Goal: Task Accomplishment & Management: Complete application form

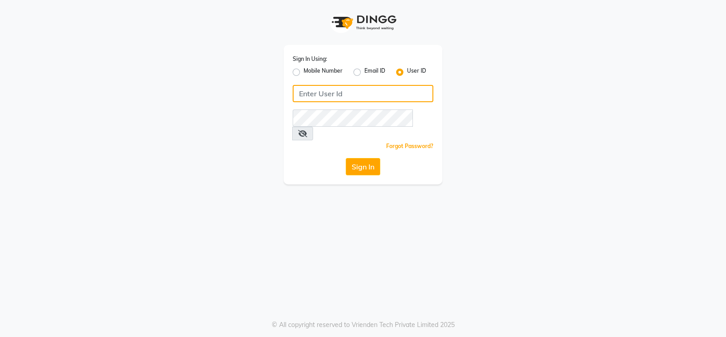
click at [318, 97] on input "Username" at bounding box center [363, 93] width 141 height 17
type input "T"
type input "toni&guy"
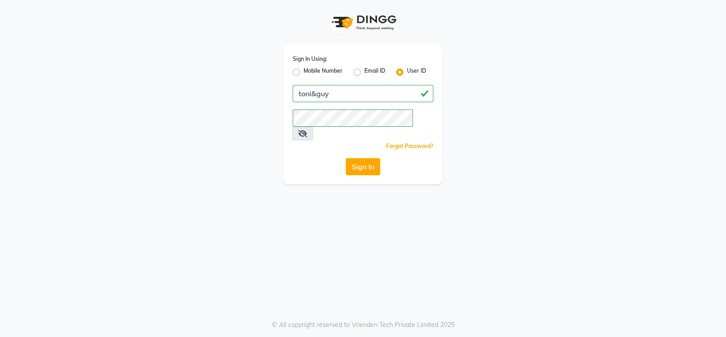
click at [350, 197] on div "Sign In Using: Mobile Number Email ID User ID toni&guy Remember me Forgot Passw…" at bounding box center [363, 168] width 726 height 337
click at [368, 158] on button "Sign In" at bounding box center [363, 166] width 34 height 17
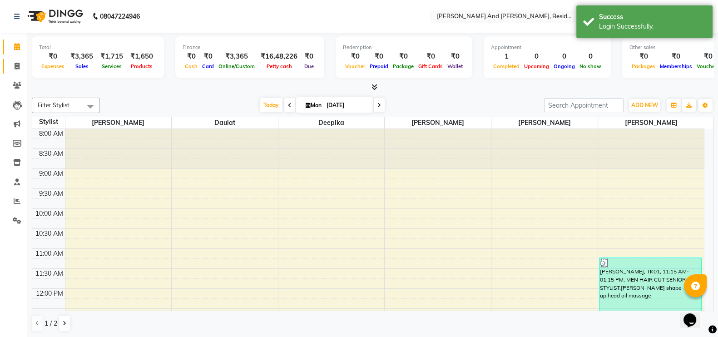
click at [18, 72] on link "Invoice" at bounding box center [14, 66] width 22 height 15
select select "4907"
select select "service"
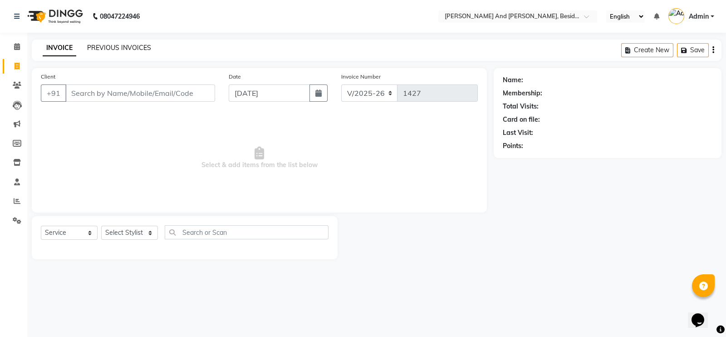
click at [109, 51] on link "PREVIOUS INVOICES" at bounding box center [119, 48] width 64 height 8
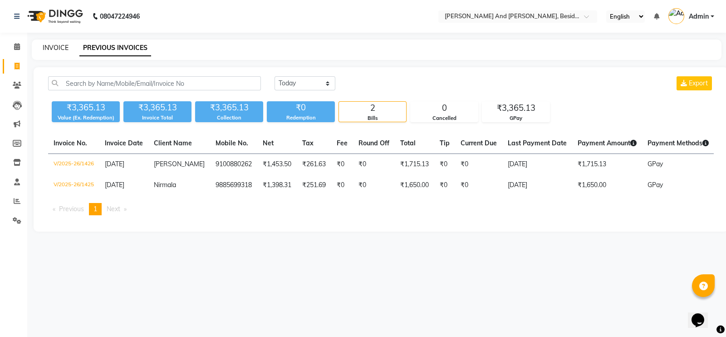
click at [57, 51] on link "INVOICE" at bounding box center [56, 48] width 26 height 8
select select "4907"
select select "service"
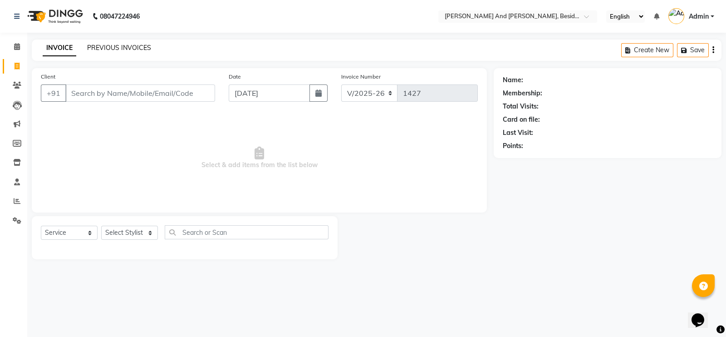
click at [100, 44] on link "PREVIOUS INVOICES" at bounding box center [119, 48] width 64 height 8
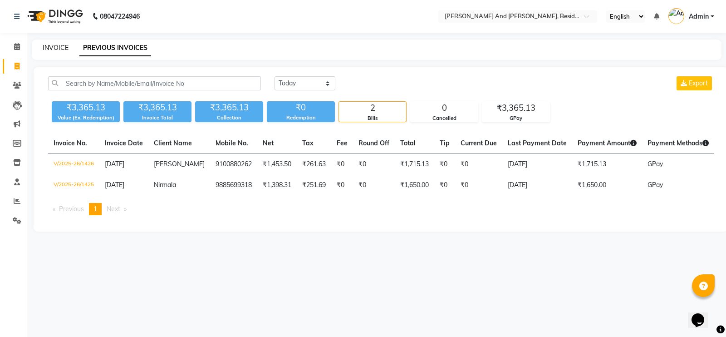
click at [63, 49] on link "INVOICE" at bounding box center [56, 48] width 26 height 8
select select "service"
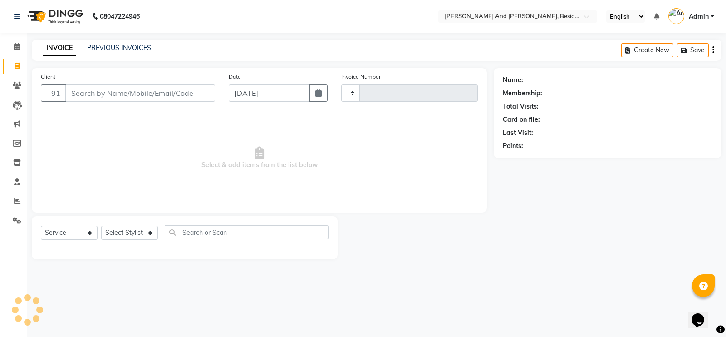
type input "1427"
select select "4907"
click at [92, 49] on link "PREVIOUS INVOICES" at bounding box center [119, 48] width 64 height 8
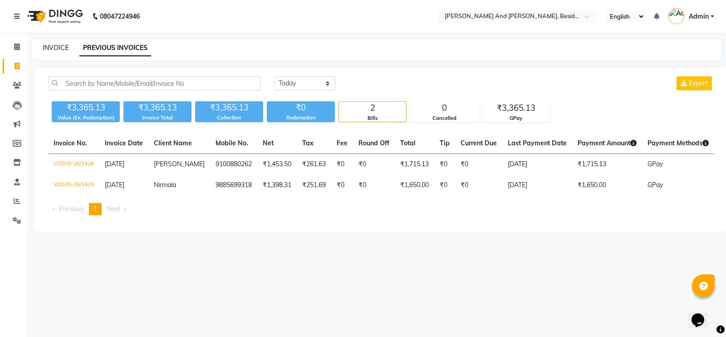
click at [50, 48] on link "INVOICE" at bounding box center [56, 48] width 26 height 8
select select "4907"
select select "service"
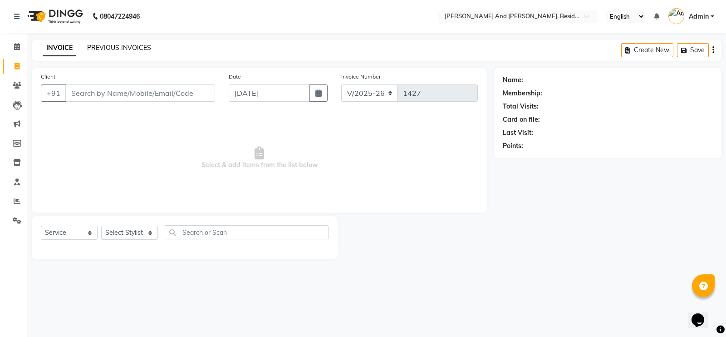
click at [93, 46] on link "PREVIOUS INVOICES" at bounding box center [119, 48] width 64 height 8
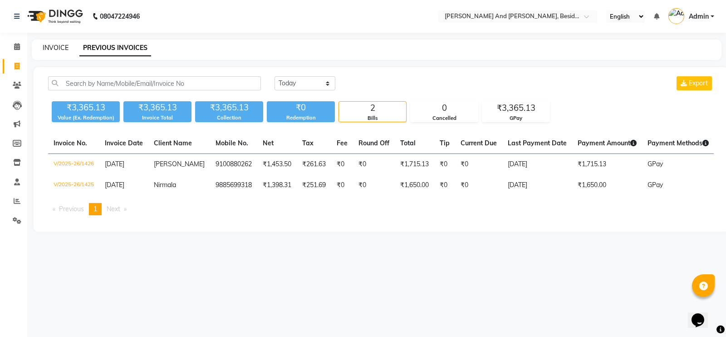
click at [48, 46] on link "INVOICE" at bounding box center [56, 48] width 26 height 8
select select "service"
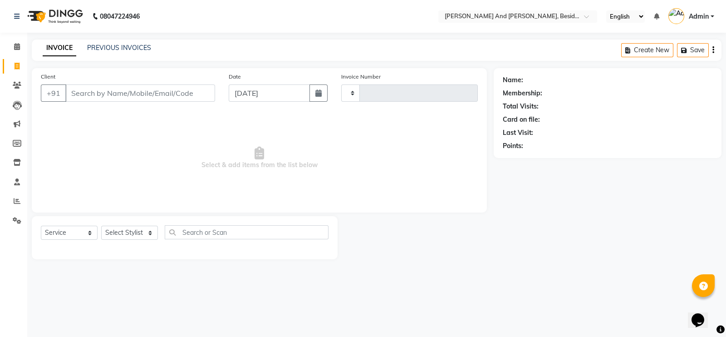
type input "1427"
select select "4907"
click at [107, 49] on link "PREVIOUS INVOICES" at bounding box center [119, 48] width 64 height 8
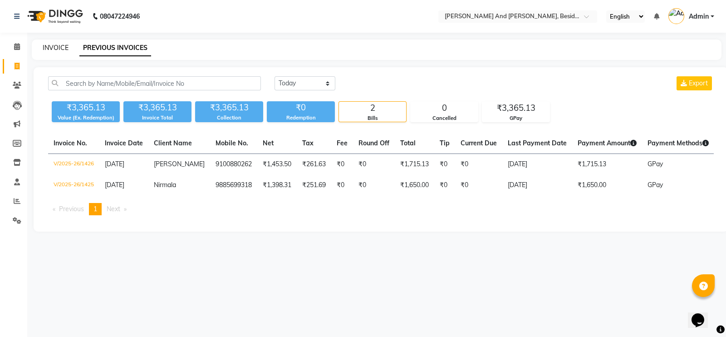
click at [58, 46] on link "INVOICE" at bounding box center [56, 48] width 26 height 8
select select "4907"
select select "service"
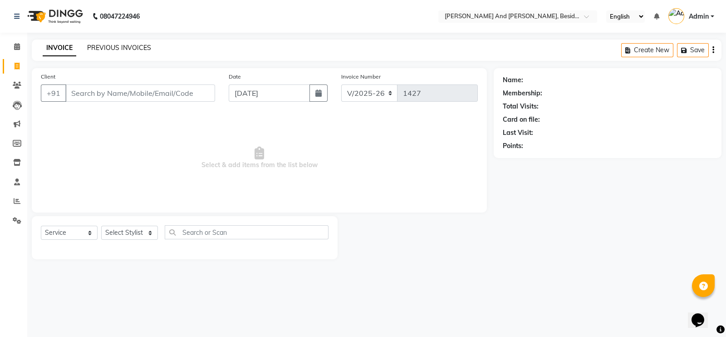
click at [103, 46] on link "PREVIOUS INVOICES" at bounding box center [119, 48] width 64 height 8
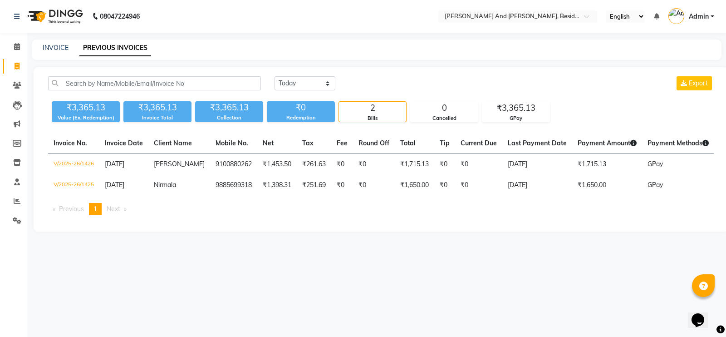
click at [57, 42] on div "INVOICE PREVIOUS INVOICES" at bounding box center [377, 49] width 690 height 20
click at [57, 43] on div "INVOICE" at bounding box center [56, 48] width 26 height 10
click at [59, 44] on link "INVOICE" at bounding box center [56, 48] width 26 height 8
select select "service"
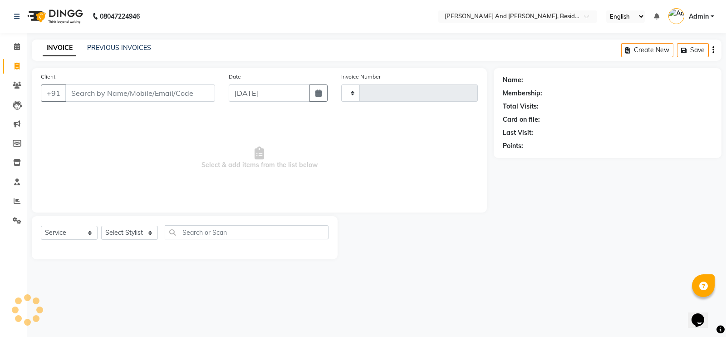
type input "1427"
select select "4907"
click at [88, 98] on input "Client" at bounding box center [140, 92] width 150 height 17
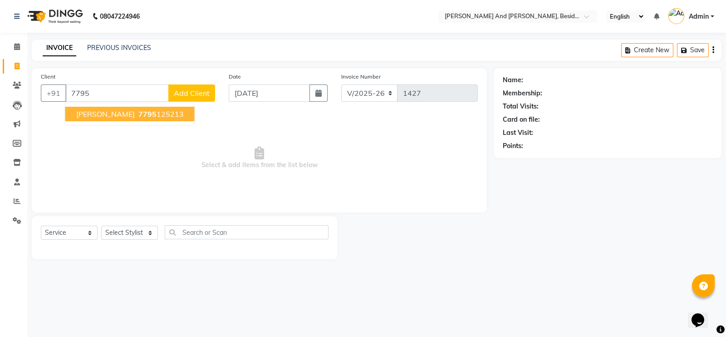
click at [92, 112] on span "[PERSON_NAME]" at bounding box center [105, 113] width 59 height 9
type input "7795125213"
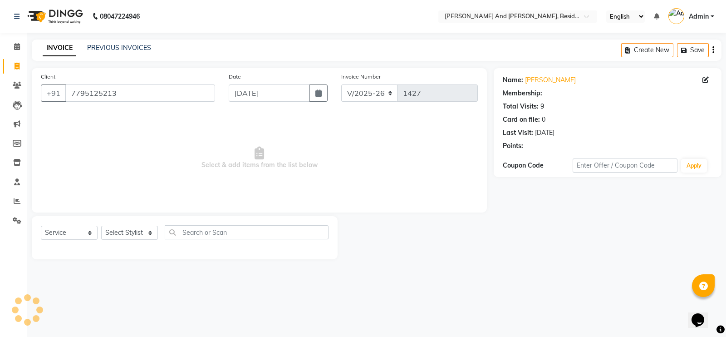
select select "1: Object"
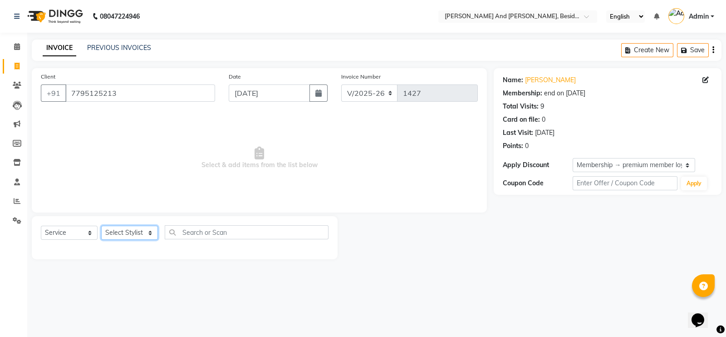
click at [150, 233] on select "Select Stylist [PERSON_NAME] [PERSON_NAME] Sanib [PERSON_NAME] [PERSON_NAME] [P…" at bounding box center [129, 233] width 57 height 14
select select "40717"
click at [101, 226] on select "Select Stylist [PERSON_NAME] [PERSON_NAME] Sanib [PERSON_NAME] [PERSON_NAME] [P…" at bounding box center [129, 233] width 57 height 14
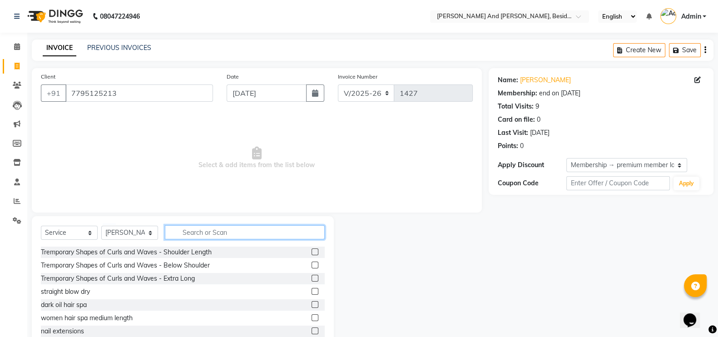
click at [206, 229] on input "text" at bounding box center [245, 232] width 160 height 14
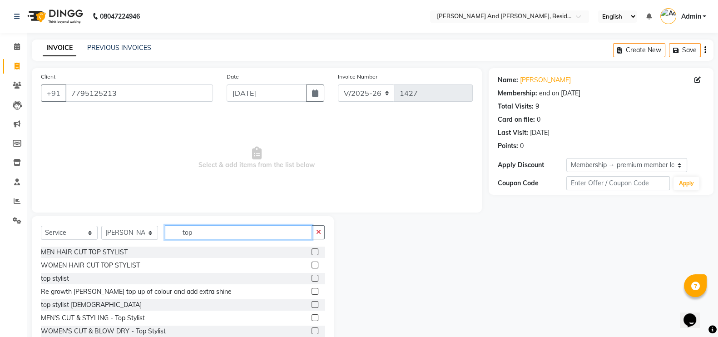
type input "top"
click at [311, 251] on label at bounding box center [314, 251] width 7 height 7
click at [311, 251] on input "checkbox" at bounding box center [314, 252] width 6 height 6
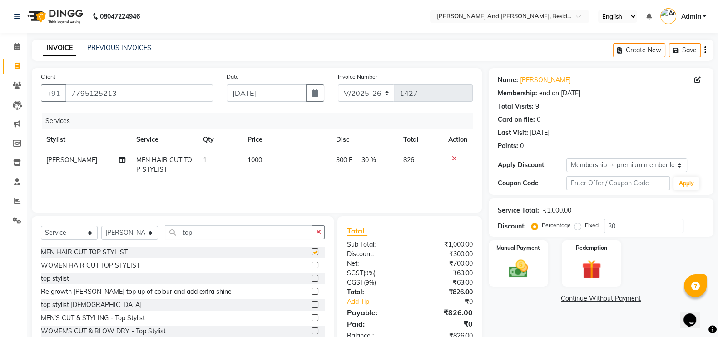
checkbox input "false"
click at [368, 171] on td "300 F | 30 %" at bounding box center [363, 165] width 67 height 30
select select "40717"
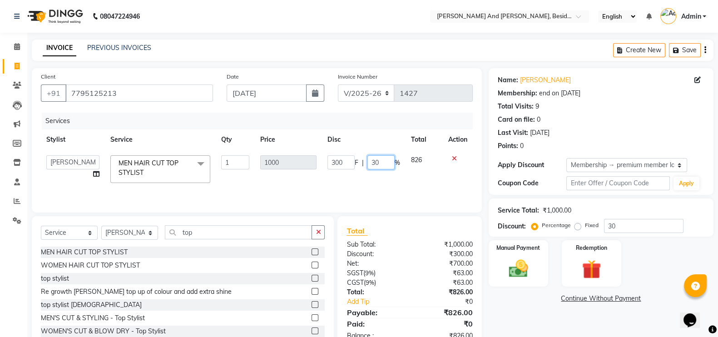
click at [374, 163] on input "30" at bounding box center [380, 162] width 27 height 14
type input "20"
click at [372, 175] on td "300 F | 20 %" at bounding box center [364, 169] width 84 height 39
select select "40717"
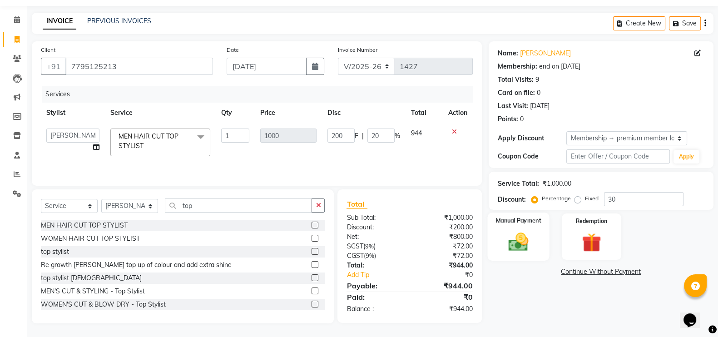
click at [524, 235] on img at bounding box center [518, 241] width 32 height 23
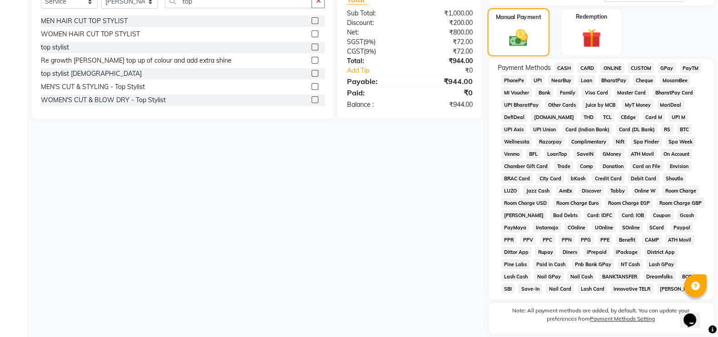
scroll to position [262, 0]
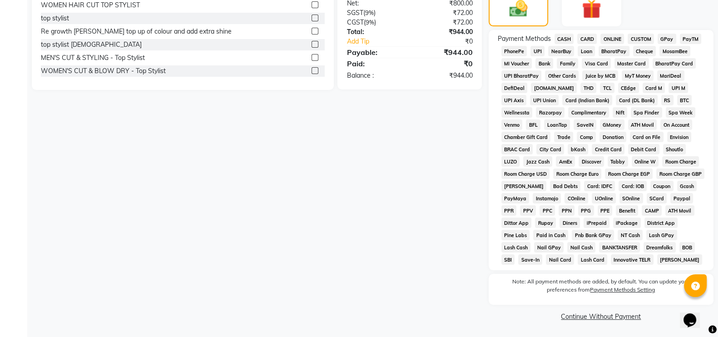
click at [567, 34] on span "CASH" at bounding box center [564, 39] width 20 height 10
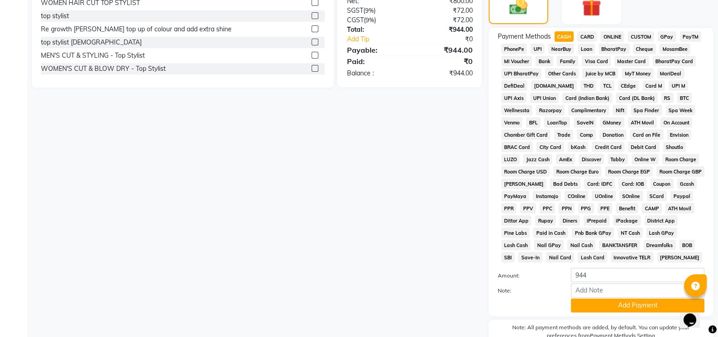
scroll to position [311, 0]
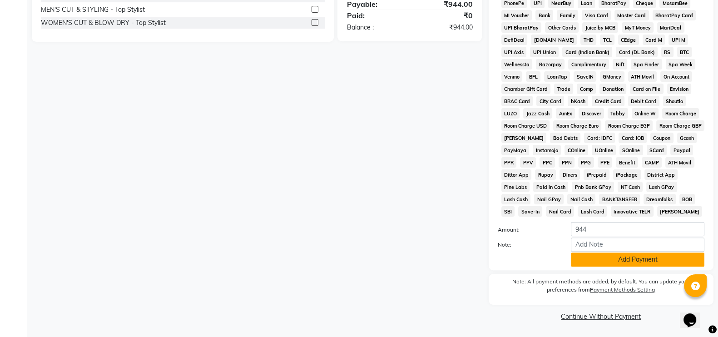
click at [629, 260] on button "Add Payment" at bounding box center [637, 259] width 133 height 14
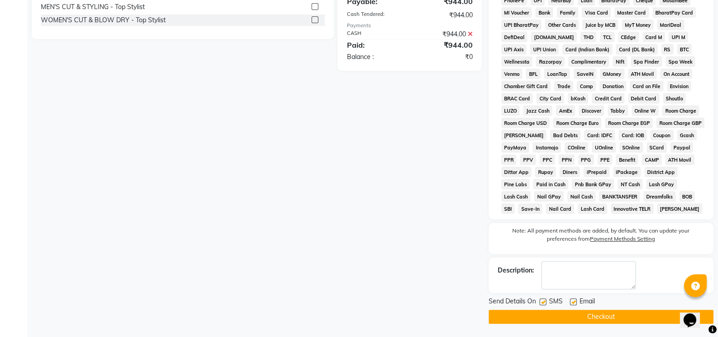
click at [581, 323] on button "Checkout" at bounding box center [600, 317] width 225 height 14
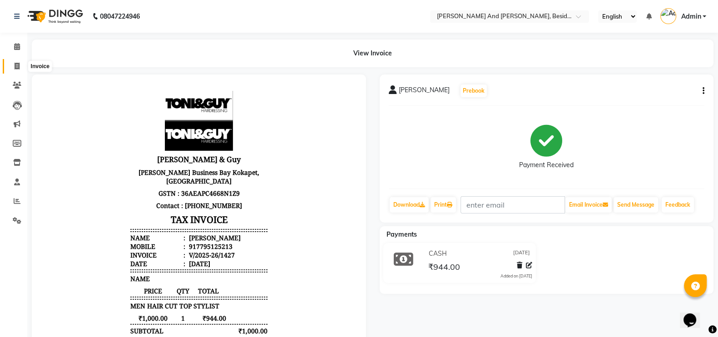
click at [20, 61] on span at bounding box center [17, 66] width 16 height 10
select select "service"
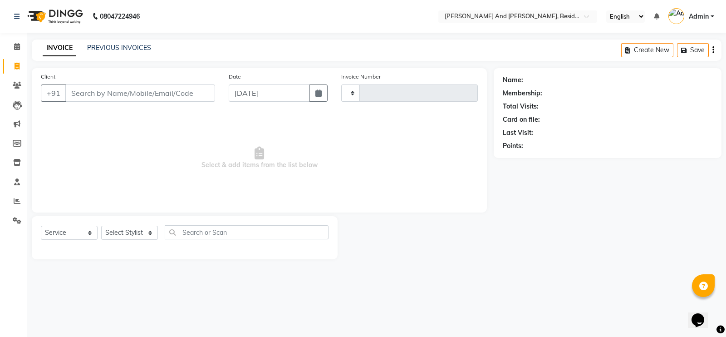
type input "1428"
select select "4907"
click at [108, 45] on link "PREVIOUS INVOICES" at bounding box center [119, 48] width 64 height 8
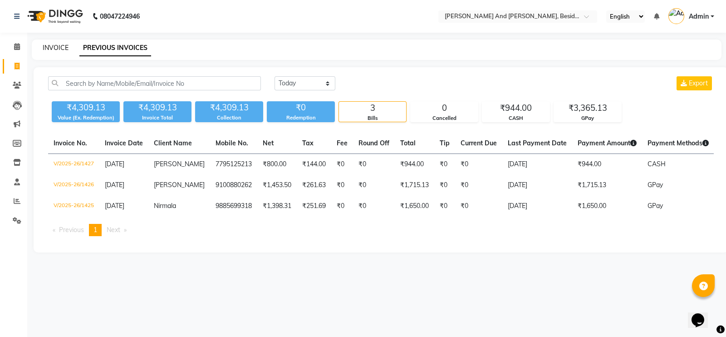
click at [54, 49] on link "INVOICE" at bounding box center [56, 48] width 26 height 8
select select "service"
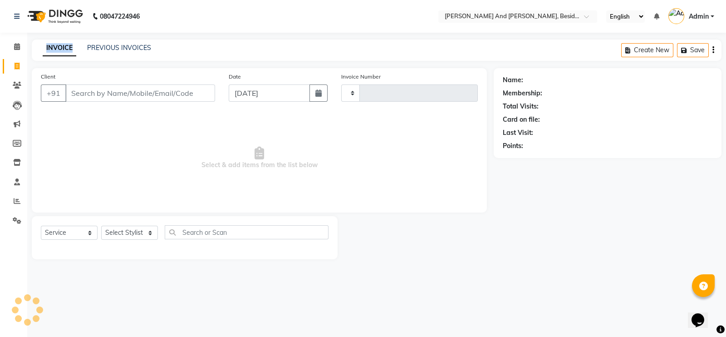
type input "1428"
select select "4907"
click at [54, 49] on link "INVOICE" at bounding box center [60, 48] width 34 height 16
click at [99, 49] on link "PREVIOUS INVOICES" at bounding box center [119, 48] width 64 height 8
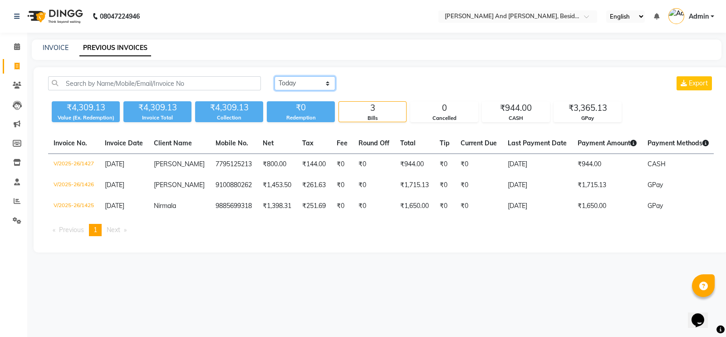
click at [329, 82] on select "[DATE] [DATE] Custom Range" at bounding box center [305, 83] width 61 height 14
select select "range"
click at [275, 76] on select "[DATE] [DATE] Custom Range" at bounding box center [305, 83] width 61 height 14
click at [370, 84] on input "[DATE]" at bounding box center [379, 83] width 64 height 13
select select "9"
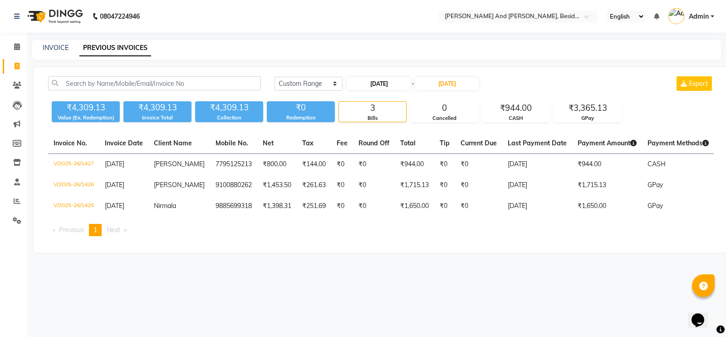
select select "2025"
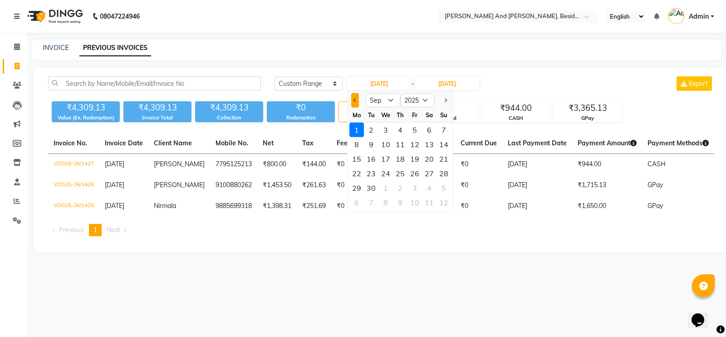
click at [354, 100] on span "Previous month" at bounding box center [356, 100] width 4 height 4
select select "8"
click at [413, 127] on div "1" at bounding box center [415, 130] width 15 height 15
type input "[DATE]"
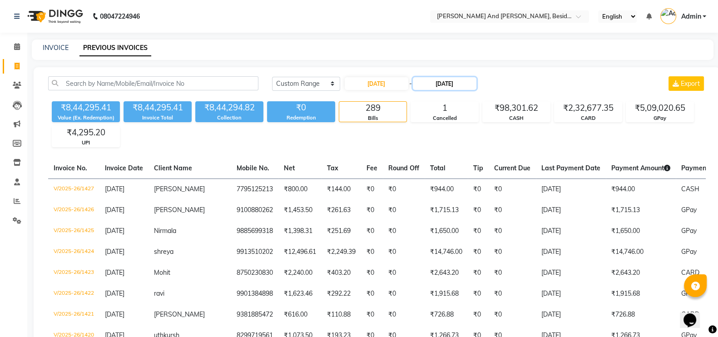
click at [437, 79] on input "[DATE]" at bounding box center [445, 83] width 64 height 13
select select "9"
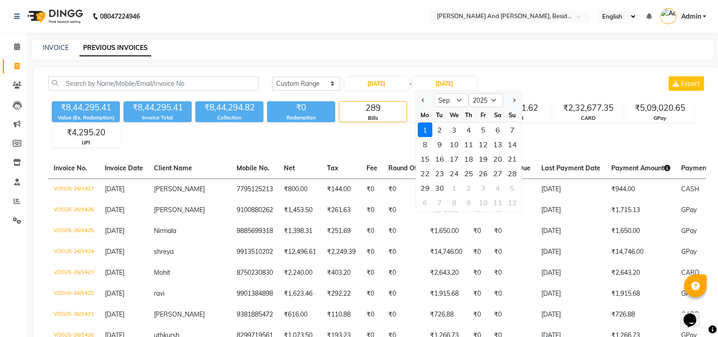
click at [428, 132] on div "1" at bounding box center [424, 130] width 15 height 15
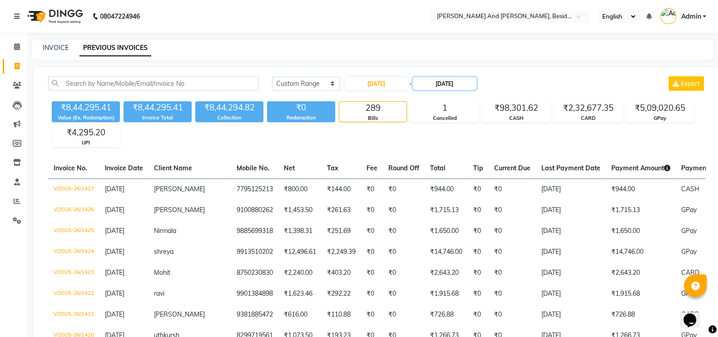
click at [436, 85] on input "[DATE]" at bounding box center [445, 83] width 64 height 13
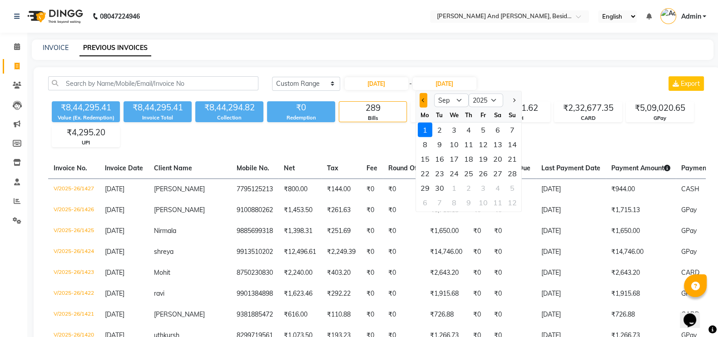
click at [422, 106] on button "Previous month" at bounding box center [423, 100] width 8 height 15
select select "8"
click at [481, 128] on div "1" at bounding box center [482, 130] width 15 height 15
type input "[DATE]"
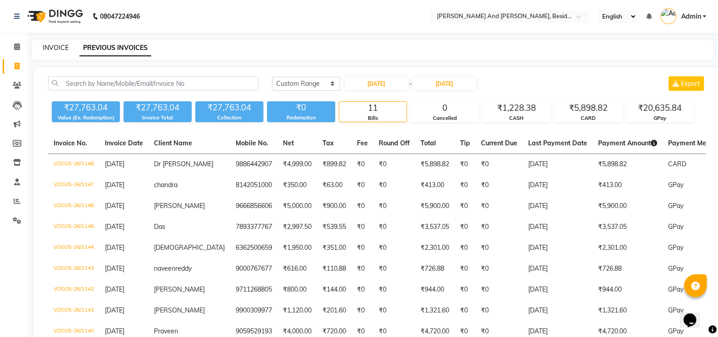
click at [64, 50] on link "INVOICE" at bounding box center [56, 48] width 26 height 8
select select "4907"
select select "service"
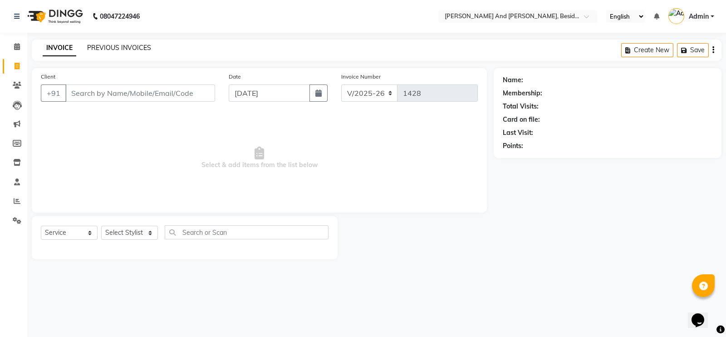
click at [115, 46] on link "PREVIOUS INVOICES" at bounding box center [119, 48] width 64 height 8
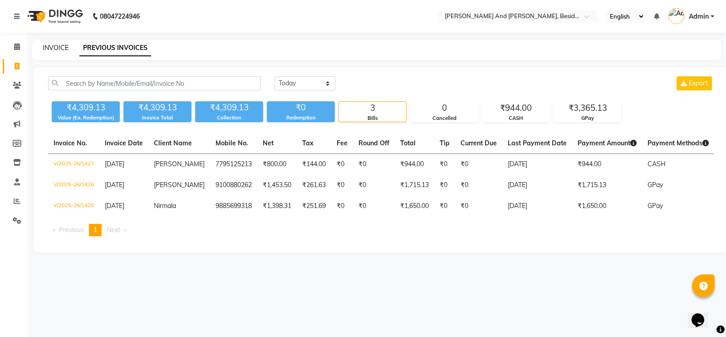
click at [61, 51] on link "INVOICE" at bounding box center [56, 48] width 26 height 8
select select "4907"
select select "service"
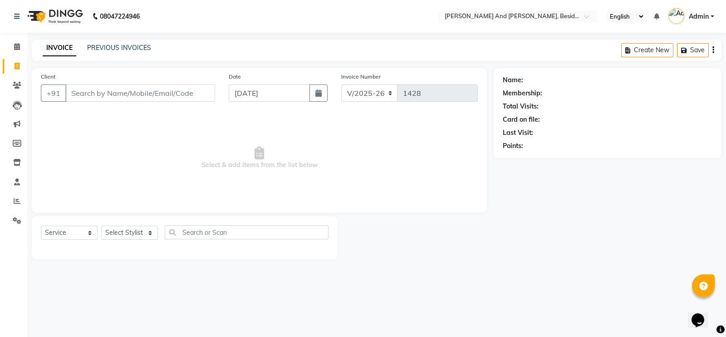
click at [127, 43] on div "PREVIOUS INVOICES" at bounding box center [119, 48] width 64 height 10
